Goal: Information Seeking & Learning: Learn about a topic

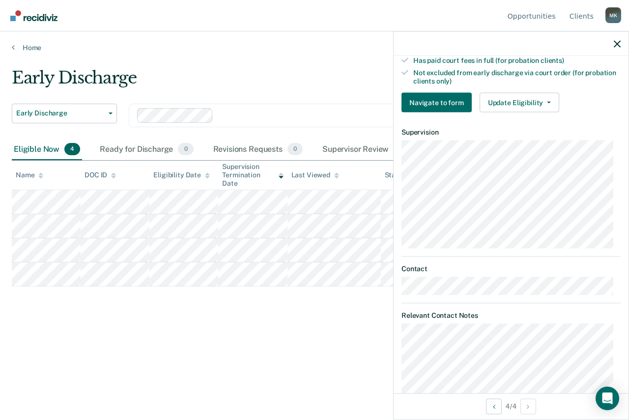
scroll to position [354, 0]
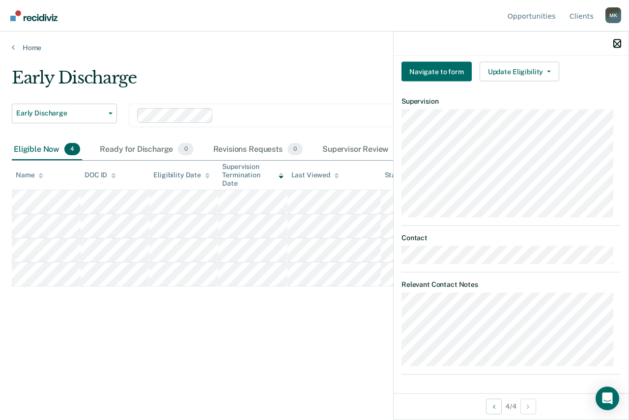
click at [617, 42] on icon "button" at bounding box center [617, 43] width 7 height 7
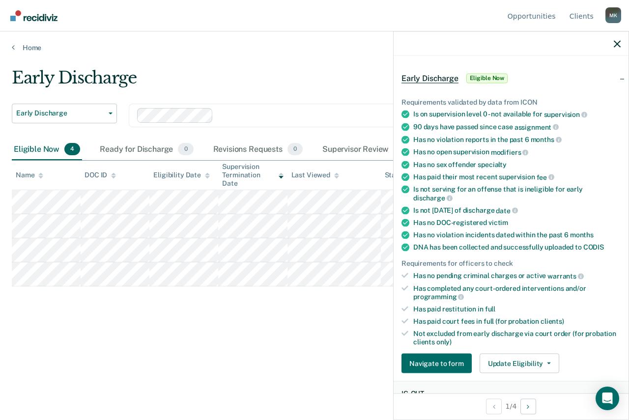
scroll to position [49, 0]
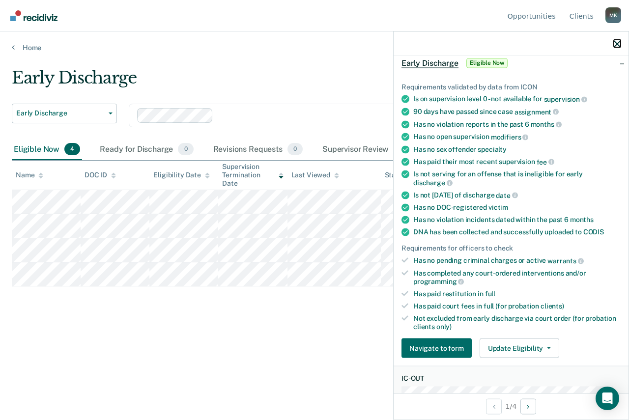
click at [614, 46] on icon "button" at bounding box center [617, 43] width 7 height 7
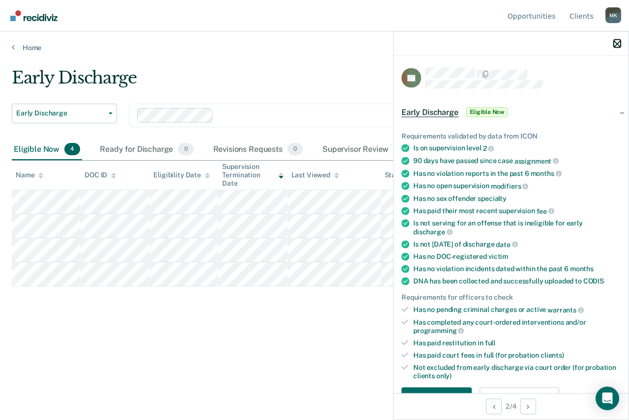
click at [619, 45] on icon "button" at bounding box center [617, 43] width 7 height 7
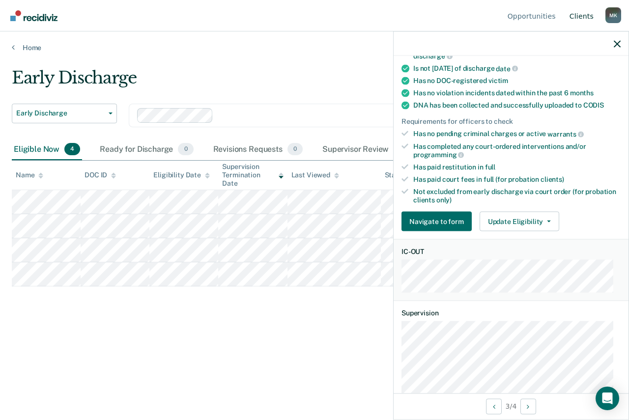
scroll to position [77, 0]
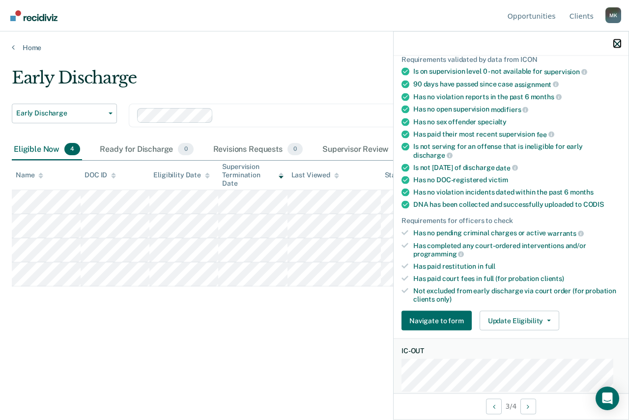
drag, startPoint x: 616, startPoint y: 44, endPoint x: 601, endPoint y: 71, distance: 30.6
click at [616, 45] on icon "button" at bounding box center [617, 43] width 7 height 7
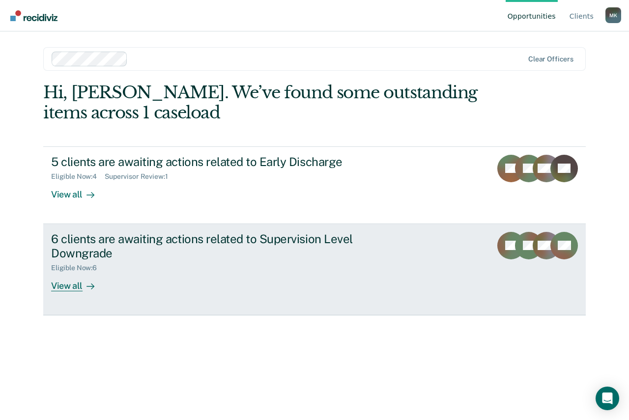
click at [71, 286] on div "View all" at bounding box center [78, 281] width 55 height 19
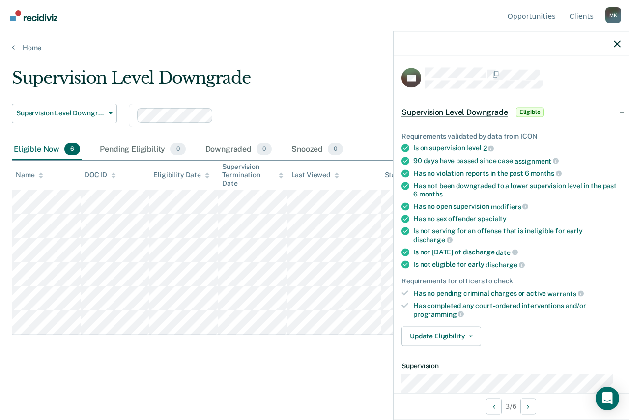
click at [307, 345] on div "Supervision Level Downgrade Supervision Level Downgrade Early Discharge Supervi…" at bounding box center [314, 207] width 605 height 279
click at [614, 43] on icon "button" at bounding box center [617, 43] width 7 height 7
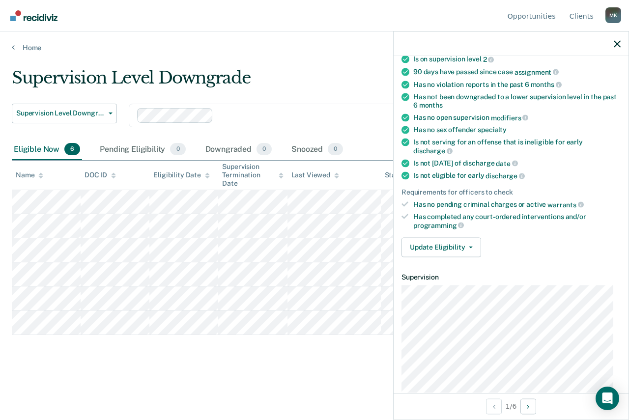
scroll to position [191, 0]
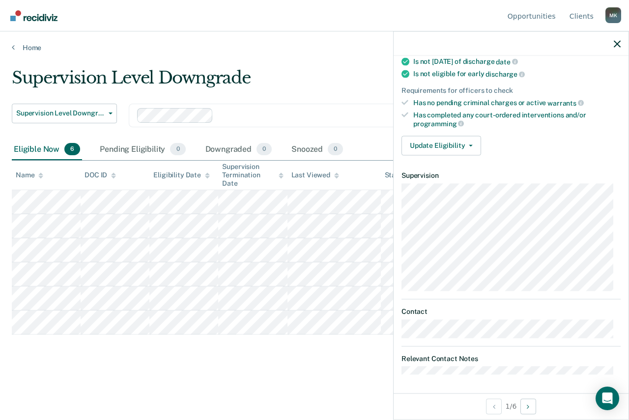
click at [622, 42] on div at bounding box center [510, 43] width 235 height 25
click at [619, 45] on icon "button" at bounding box center [617, 43] width 7 height 7
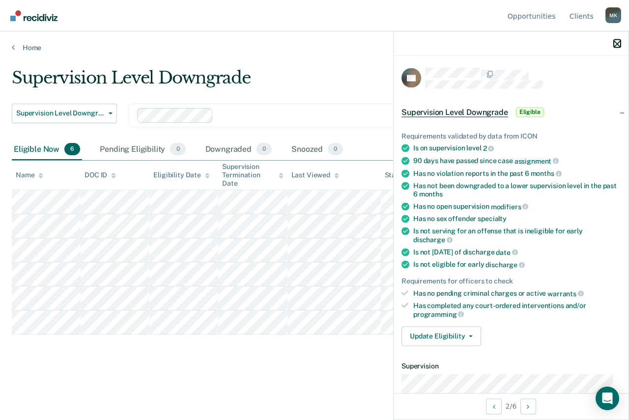
click at [617, 44] on icon "button" at bounding box center [617, 43] width 7 height 7
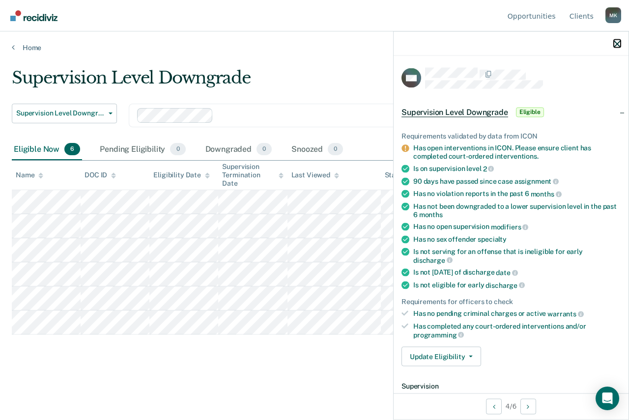
drag, startPoint x: 616, startPoint y: 44, endPoint x: 615, endPoint y: 49, distance: 5.0
click at [616, 44] on icon "button" at bounding box center [617, 43] width 7 height 7
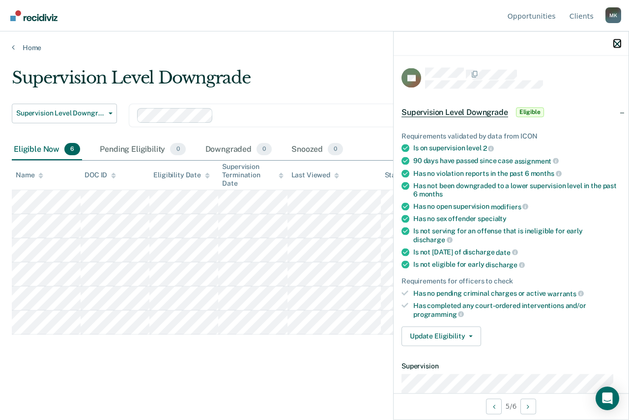
click at [619, 44] on icon "button" at bounding box center [617, 43] width 7 height 7
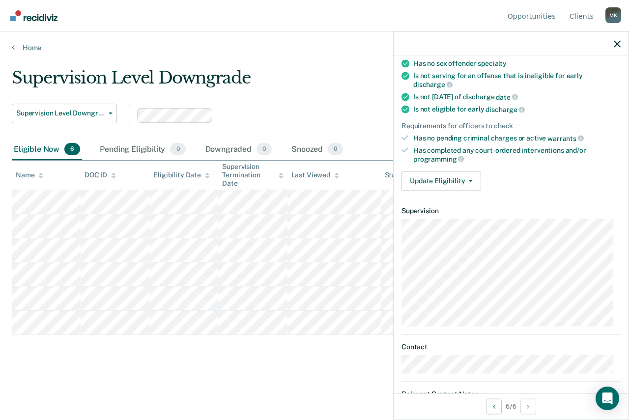
scroll to position [43, 0]
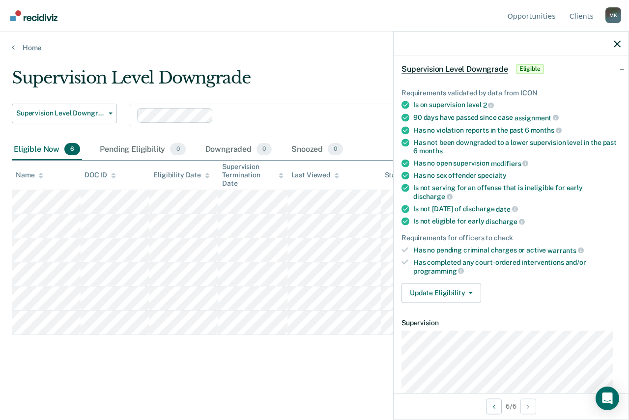
click at [613, 44] on div at bounding box center [510, 43] width 235 height 25
click at [616, 43] on icon "button" at bounding box center [617, 43] width 7 height 7
